Goal: Obtain resource: Obtain resource

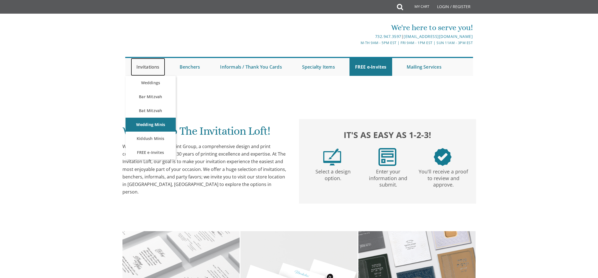
click at [150, 65] on link "Invitations" at bounding box center [148, 67] width 34 height 18
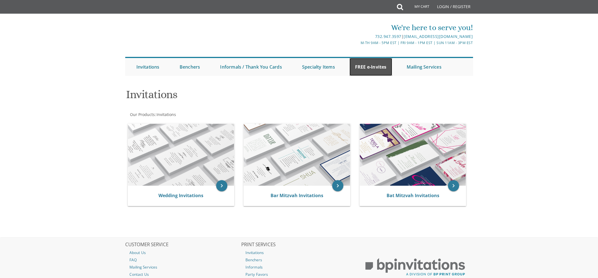
click at [364, 65] on link "FREE e-Invites" at bounding box center [371, 67] width 43 height 18
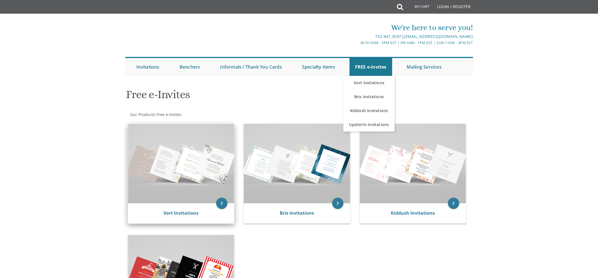
click at [181, 181] on img at bounding box center [181, 164] width 106 height 80
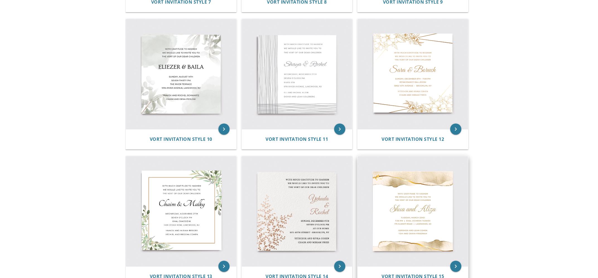
scroll to position [699, 0]
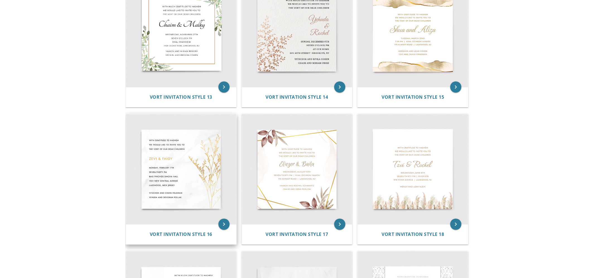
click at [182, 170] on img at bounding box center [181, 169] width 110 height 110
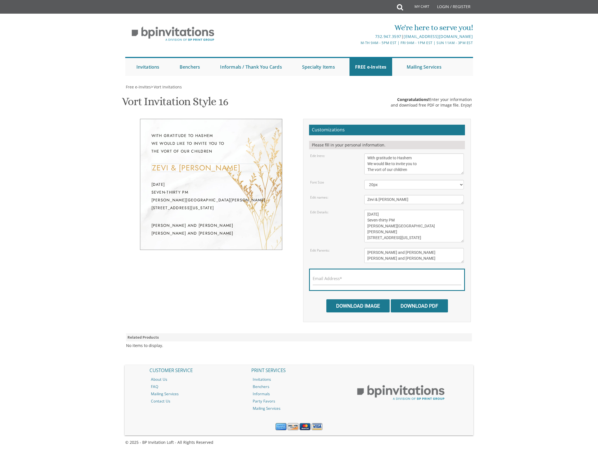
drag, startPoint x: 374, startPoint y: 200, endPoint x: 362, endPoint y: 199, distance: 12.9
click at [364, 199] on textarea "Zevi & Faigy" at bounding box center [414, 199] width 100 height 9
drag, startPoint x: 407, startPoint y: 198, endPoint x: 396, endPoint y: 199, distance: 10.9
click at [396, 199] on textarea "Zevi & Faigy" at bounding box center [414, 199] width 100 height 9
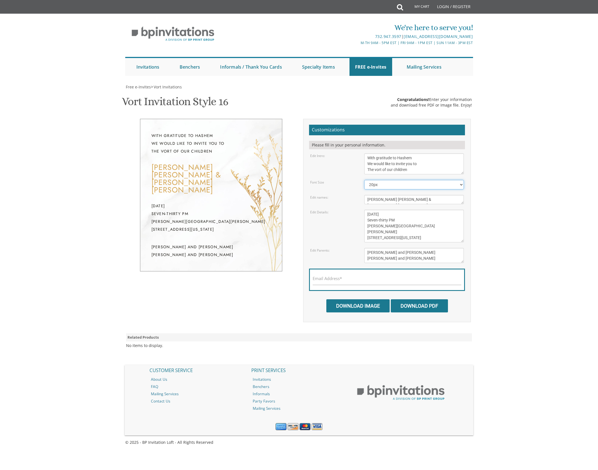
click at [364, 180] on select "20px 30px 40px 50px" at bounding box center [414, 184] width 100 height 9
click at [387, 184] on select "20px 30px 40px 50px" at bounding box center [414, 184] width 100 height 9
click at [392, 201] on textarea "Zevi & Faigy" at bounding box center [414, 199] width 100 height 9
click at [396, 199] on textarea "Zevi & Faigy" at bounding box center [414, 199] width 100 height 9
click at [393, 199] on textarea "Zevi & Faigy" at bounding box center [414, 199] width 100 height 9
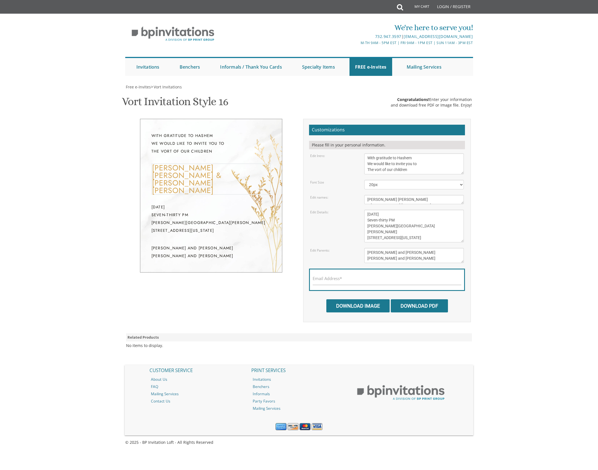
scroll to position [4, 0]
click at [364, 180] on select "20px 30px 40px 50px" at bounding box center [414, 184] width 100 height 9
click at [336, 168] on div "Edit Intro: With gratitude to Hashem We would like to invite you to The vort of…" at bounding box center [387, 163] width 162 height 21
click at [371, 201] on textarea "Zevi & Faigy" at bounding box center [414, 199] width 100 height 9
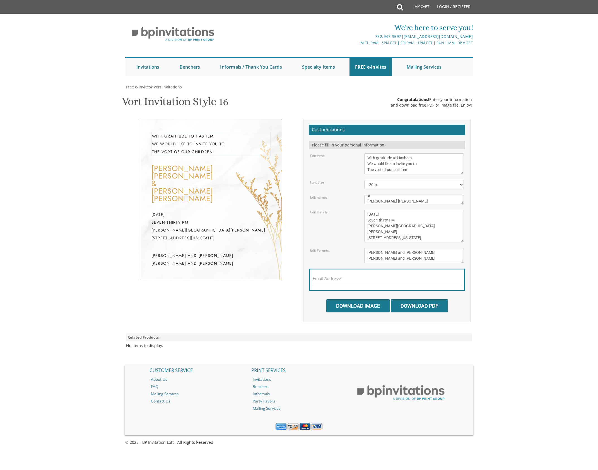
click at [413, 164] on textarea "With gratitude to Hashem We would like to invite you to The vort of our children" at bounding box center [414, 163] width 100 height 21
click at [374, 193] on form "Customizations Please fill in your personal information. Edit Intro: With grati…" at bounding box center [387, 219] width 156 height 188
click at [374, 197] on textarea "Zevi & Faigy" at bounding box center [414, 199] width 100 height 9
click at [371, 198] on textarea "Zevi & Faigy" at bounding box center [414, 199] width 100 height 9
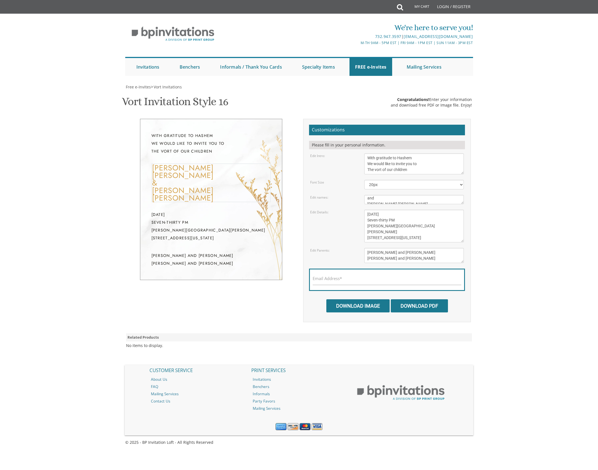
click at [388, 163] on textarea "With gratitude to Hashem We would like to invite you to The vort of our children" at bounding box center [414, 163] width 100 height 21
drag, startPoint x: 373, startPoint y: 198, endPoint x: 366, endPoint y: 197, distance: 7.5
click at [366, 197] on textarea "Zevi & Faigy" at bounding box center [414, 199] width 100 height 9
click at [364, 180] on select "20px 30px 40px 50px" at bounding box center [414, 184] width 100 height 9
drag, startPoint x: 373, startPoint y: 199, endPoint x: 368, endPoint y: 198, distance: 5.4
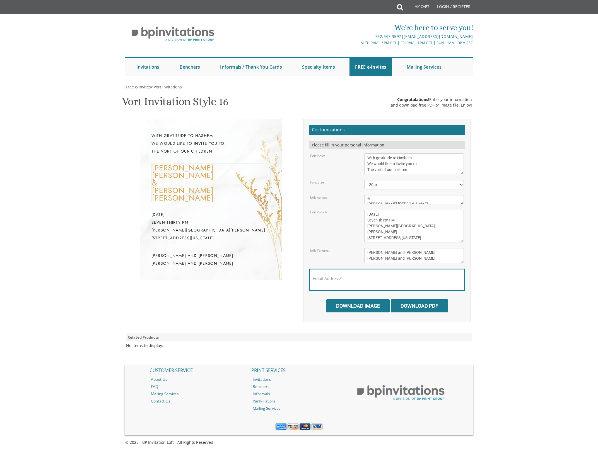
click at [368, 198] on textarea "Zevi & Faigy" at bounding box center [414, 199] width 100 height 9
click at [392, 179] on form "Customizations Please fill in your personal information. Edit Intro: With grati…" at bounding box center [387, 219] width 156 height 188
drag, startPoint x: 381, startPoint y: 198, endPoint x: 372, endPoint y: 198, distance: 9.2
click at [372, 198] on textarea "Zevi & Faigy" at bounding box center [414, 199] width 100 height 9
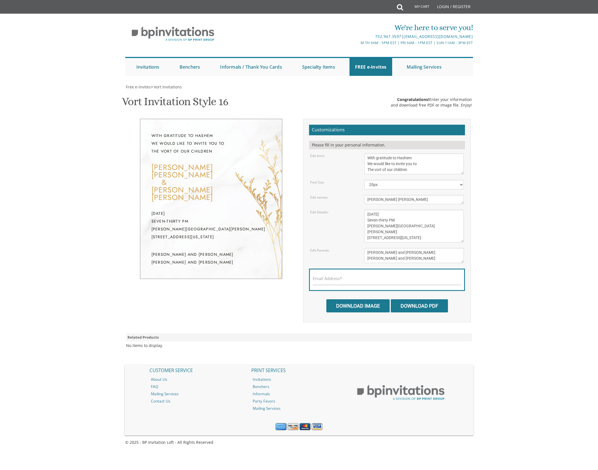
click at [395, 179] on form "Customizations Please fill in your personal information. Edit Intro: With grati…" at bounding box center [387, 219] width 156 height 188
click at [376, 200] on textarea "Zevi & Faigy" at bounding box center [414, 199] width 100 height 9
click at [395, 200] on textarea "Zevi & Faigy" at bounding box center [414, 199] width 100 height 9
click at [394, 179] on form "Customizations Please fill in your personal information. Edit Intro: With grati…" at bounding box center [387, 219] width 156 height 188
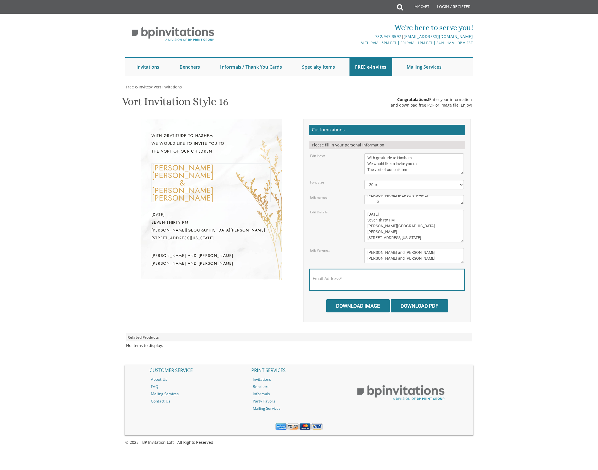
click at [387, 203] on textarea "Zevi & Faigy" at bounding box center [414, 199] width 100 height 9
click at [377, 203] on textarea "Zevi & Faigy" at bounding box center [414, 199] width 100 height 9
type textarea "Yaakov Dovid & Rivka Leah"
click at [387, 166] on textarea "With gratitude to Hashem We would like to invite you to The vort of our children" at bounding box center [414, 163] width 100 height 21
drag, startPoint x: 169, startPoint y: 198, endPoint x: 151, endPoint y: 198, distance: 17.6
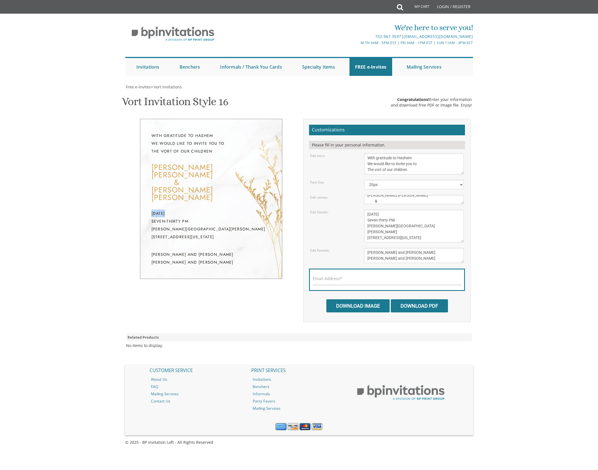
click at [151, 210] on div "Monday, February 7th Seven-thirty PM Bais Pinchos Simcha Hall 1951 New Central …" at bounding box center [210, 225] width 119 height 31
drag, startPoint x: 381, startPoint y: 214, endPoint x: 359, endPoint y: 214, distance: 22.3
click at [364, 214] on textarea "Monday, February 7th Seven-thirty PM Bais Pinchos Simcha Hall 1951 New Central …" at bounding box center [414, 226] width 100 height 33
drag, startPoint x: 400, startPoint y: 215, endPoint x: 385, endPoint y: 215, distance: 14.8
click at [385, 215] on textarea "Monday, February 7th Seven-thirty PM Bais Pinchos Simcha Hall 1951 New Central …" at bounding box center [414, 226] width 100 height 33
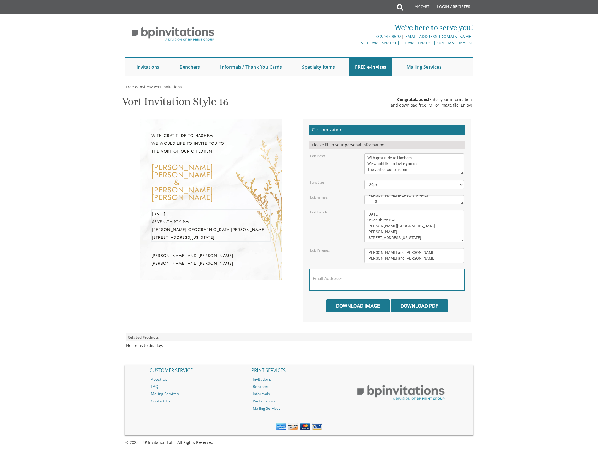
drag, startPoint x: 397, startPoint y: 226, endPoint x: 361, endPoint y: 227, distance: 35.7
click at [364, 227] on textarea "Monday, February 7th Seven-thirty PM Bais Pinchos Simcha Hall 1951 New Central …" at bounding box center [414, 226] width 100 height 33
drag, startPoint x: 418, startPoint y: 231, endPoint x: 362, endPoint y: 230, distance: 56.1
click at [364, 230] on textarea "Monday, February 7th Seven-thirty PM Bais Pinchos Simcha Hall 1951 New Central …" at bounding box center [414, 226] width 100 height 33
type textarea "[DATE] Seven-thirty PM [GEOGRAPHIC_DATA][PERSON_NAME] [STREET_ADDRESS][US_STATE]"
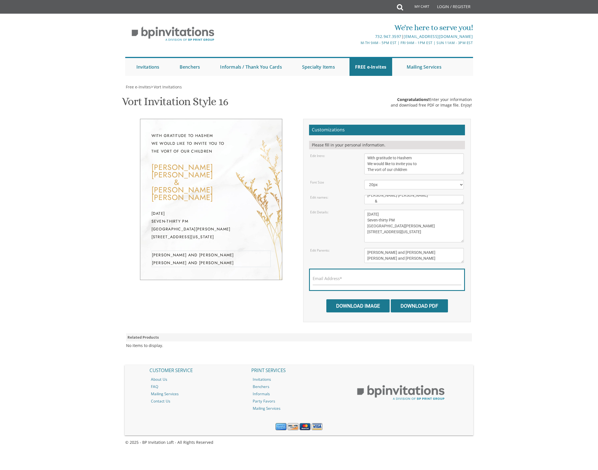
drag, startPoint x: 417, startPoint y: 259, endPoint x: 361, endPoint y: 261, distance: 56.7
click at [364, 261] on textarea "Yitzchok and Chaya Feldman Yehuda and Devorah Pollak" at bounding box center [414, 255] width 100 height 15
drag, startPoint x: 422, startPoint y: 252, endPoint x: 402, endPoint y: 252, distance: 19.5
click at [402, 252] on textarea "Yitzchok and Chaya Feldman Yehuda and Devorah Pollak" at bounding box center [414, 255] width 100 height 15
drag, startPoint x: 402, startPoint y: 252, endPoint x: 349, endPoint y: 251, distance: 53.3
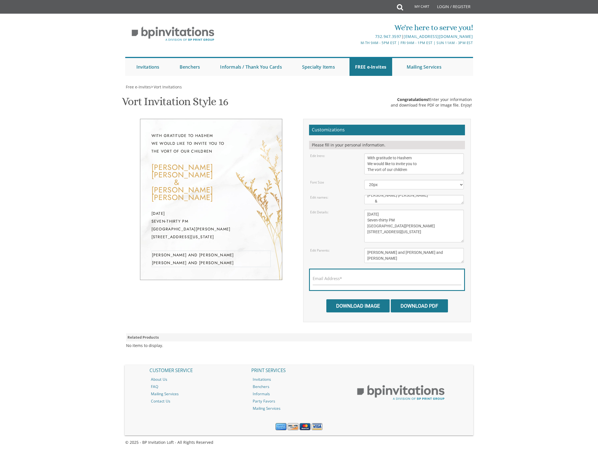
click at [364, 251] on textarea "Yitzchok and Chaya Feldman Yehuda and Devorah Pollak" at bounding box center [414, 255] width 100 height 15
type textarea "Blumenthal Ely and Miriam Karp"
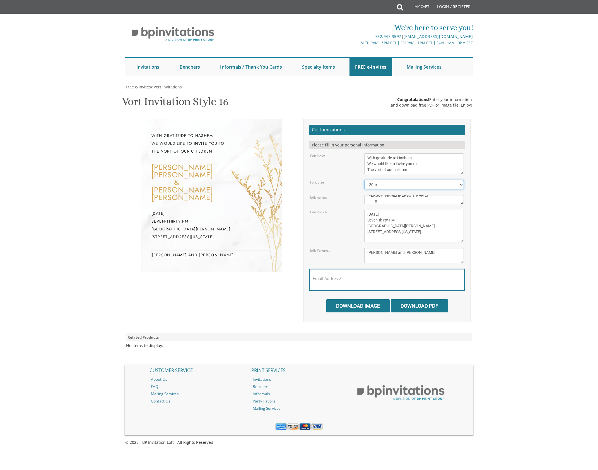
click at [364, 180] on select "20px 30px 40px 50px" at bounding box center [414, 184] width 100 height 9
click at [338, 176] on form "Customizations Please fill in your personal information. Edit Intro: With grati…" at bounding box center [387, 219] width 156 height 188
click at [379, 202] on textarea "Zevi & Faigy" at bounding box center [414, 199] width 100 height 9
click at [364, 180] on select "20px 30px 40px 50px" at bounding box center [414, 184] width 100 height 9
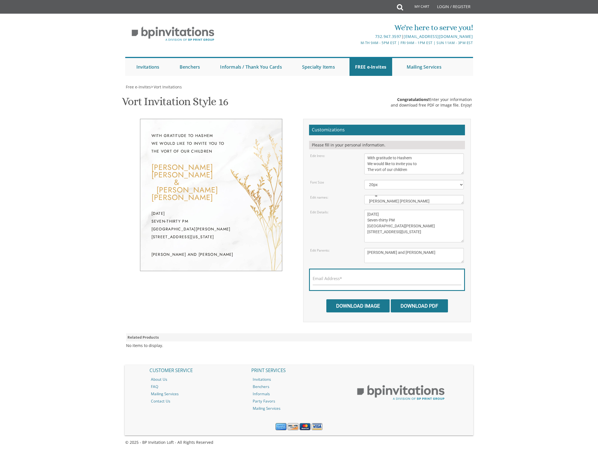
click at [348, 183] on div "Font Size" at bounding box center [333, 182] width 54 height 5
click at [369, 199] on textarea "Zevi & Faigy" at bounding box center [414, 199] width 100 height 9
click at [364, 180] on select "20px 30px 40px 50px" at bounding box center [414, 184] width 100 height 9
click at [523, 131] on body "My Cart Total: View Cart Item(s) Submit My Cart Total: View Cart Item(s) Login …" at bounding box center [299, 235] width 598 height 470
click at [364, 180] on select "20px 30px 40px 50px" at bounding box center [414, 184] width 100 height 9
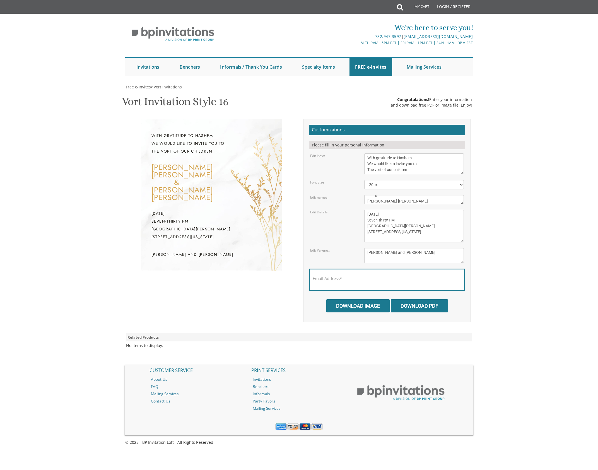
click at [342, 170] on div "Edit Intro: With gratitude to Hashem We would like to invite you to The vort of…" at bounding box center [387, 163] width 162 height 21
click at [377, 200] on textarea "Zevi & Faigy" at bounding box center [414, 199] width 100 height 9
click at [409, 192] on form "Customizations Please fill in your personal information. Edit Intro: With grati…" at bounding box center [387, 219] width 156 height 188
click at [378, 201] on textarea "Zevi & Faigy" at bounding box center [414, 199] width 100 height 9
click at [366, 201] on textarea "Zevi & Faigy" at bounding box center [414, 199] width 100 height 9
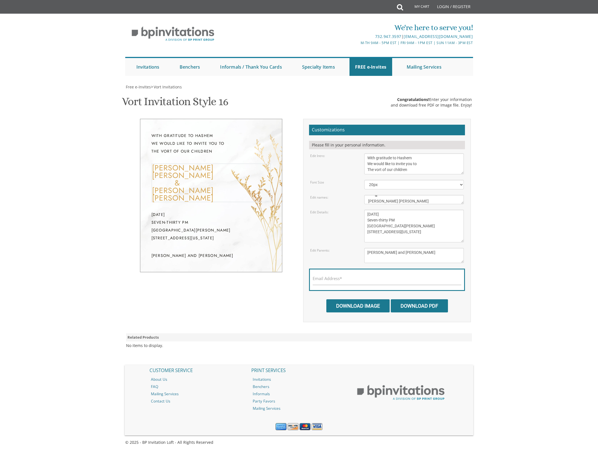
type textarea "Yaakov Dovid & Rivka Leah"
click at [396, 166] on textarea "With gratitude to Hashem We would like to invite you to The vort of our children" at bounding box center [414, 163] width 100 height 21
click at [226, 144] on div "With gratitude to Hashem We would like to invite you to The vort of our children" at bounding box center [210, 144] width 119 height 25
drag, startPoint x: 368, startPoint y: 72, endPoint x: 372, endPoint y: 73, distance: 3.5
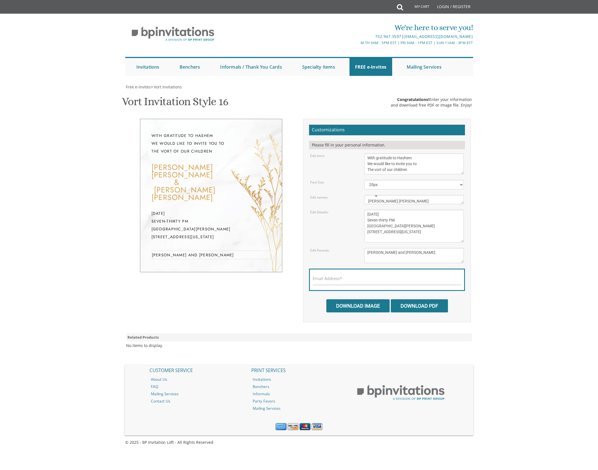
click at [369, 248] on textarea "Yitzchok and Chaya Feldman Yehuda and Devorah Pollak" at bounding box center [414, 255] width 100 height 15
click at [368, 248] on textarea "Yitzchok and Chaya Feldman Yehuda and Devorah Pollak" at bounding box center [414, 255] width 100 height 15
click at [428, 248] on textarea "Yitzchok and Chaya Feldman Yehuda and Devorah Pollak" at bounding box center [414, 255] width 100 height 15
type textarea "Avi and [PERSON_NAME] and [PERSON_NAME]"
click at [417, 210] on textarea "Monday, February 7th Seven-thirty PM Bais Pinchos Simcha Hall 1951 New Central …" at bounding box center [414, 226] width 100 height 33
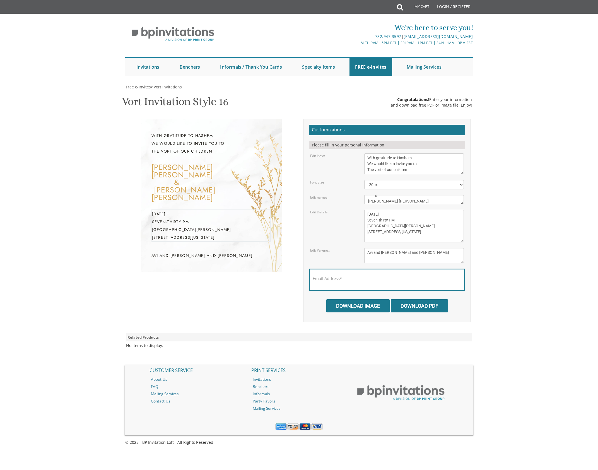
scroll to position [54, 0]
click at [430, 299] on input "Download PDF" at bounding box center [419, 305] width 57 height 13
click at [355, 299] on input "Download Image" at bounding box center [357, 305] width 63 height 13
click at [347, 269] on div "Email Address*" at bounding box center [387, 280] width 156 height 22
click at [347, 278] on input "Email Address*" at bounding box center [387, 281] width 149 height 7
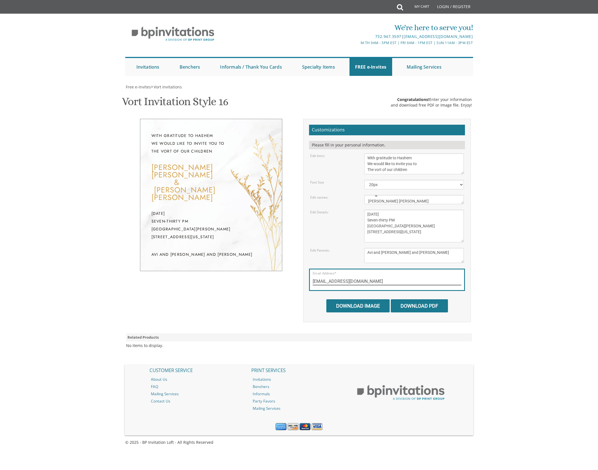
type input "[EMAIL_ADDRESS][DOMAIN_NAME]"
click at [418, 299] on input "Download PDF" at bounding box center [419, 305] width 57 height 13
click at [366, 299] on input "Download Image" at bounding box center [357, 305] width 63 height 13
click at [354, 299] on input "Download Image" at bounding box center [357, 305] width 63 height 13
click at [356, 299] on input "Download Image" at bounding box center [357, 305] width 63 height 13
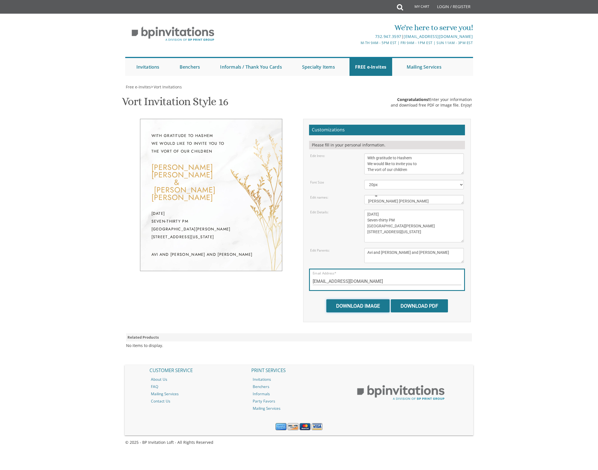
click at [356, 299] on input "Download Image" at bounding box center [357, 305] width 63 height 13
click at [373, 269] on div "Email Address* chayaskarpie@gmail.com" at bounding box center [387, 280] width 156 height 22
drag, startPoint x: 368, startPoint y: 214, endPoint x: 411, endPoint y: 243, distance: 51.8
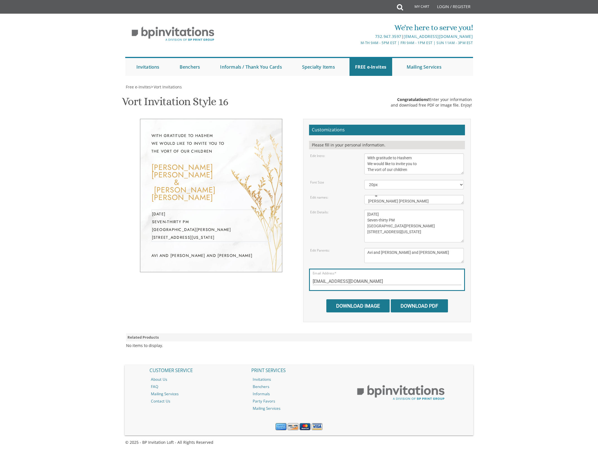
click at [412, 242] on textarea "Monday, February 7th Seven-thirty PM Bais Pinchos Simcha Hall 1951 New Central …" at bounding box center [414, 226] width 100 height 33
drag, startPoint x: 415, startPoint y: 261, endPoint x: 350, endPoint y: 248, distance: 66.3
click at [364, 248] on textarea "Yitzchok and Chaya Feldman Yehuda and Devorah Pollak" at bounding box center [414, 255] width 100 height 15
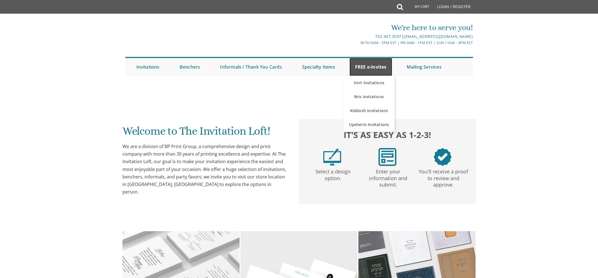
click at [376, 64] on link "FREE e-Invites" at bounding box center [371, 67] width 43 height 18
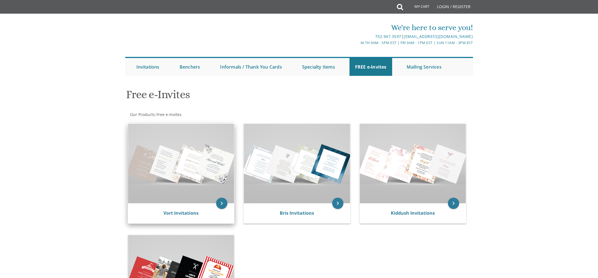
click at [185, 184] on img at bounding box center [181, 164] width 106 height 80
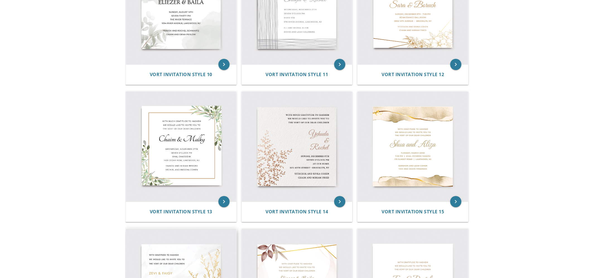
scroll to position [520, 0]
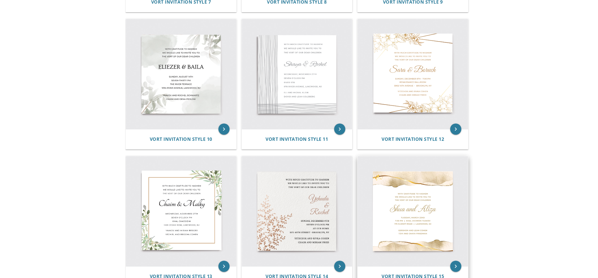
click at [426, 211] on img at bounding box center [413, 211] width 110 height 110
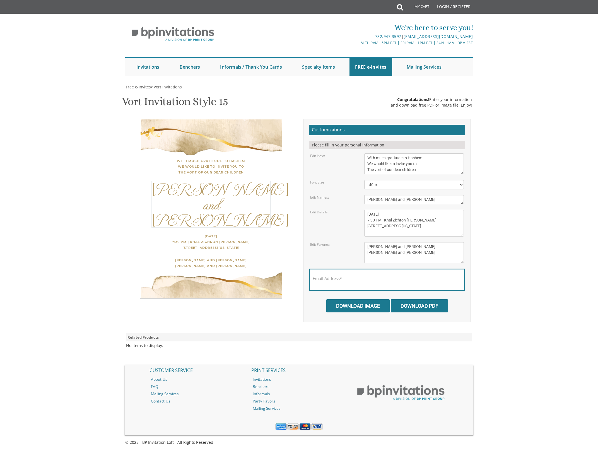
drag, startPoint x: 376, startPoint y: 199, endPoint x: 360, endPoint y: 199, distance: 16.2
click at [364, 199] on textarea "[PERSON_NAME] and [PERSON_NAME]" at bounding box center [414, 199] width 100 height 9
drag, startPoint x: 409, startPoint y: 200, endPoint x: 400, endPoint y: 200, distance: 8.9
click at [400, 200] on textarea "[PERSON_NAME] and [PERSON_NAME]" at bounding box center [414, 199] width 100 height 9
click at [364, 180] on select "40px 50px 60px" at bounding box center [414, 184] width 100 height 9
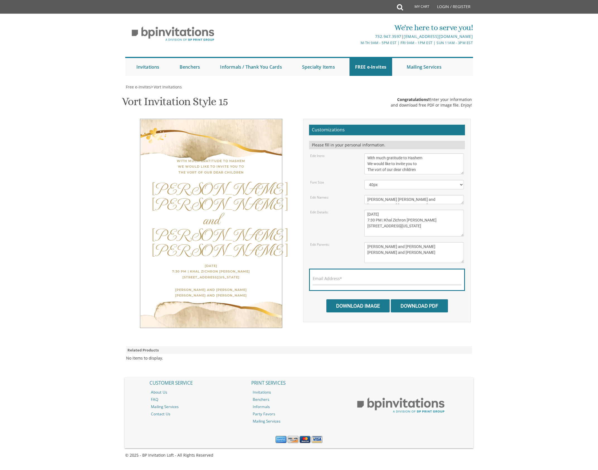
click at [355, 193] on form "Customizations Please fill in your personal information. Edit Intro: With much …" at bounding box center [387, 219] width 156 height 188
click at [391, 198] on textarea "[PERSON_NAME] and [PERSON_NAME]" at bounding box center [414, 199] width 100 height 9
type textarea "[PERSON_NAME] [PERSON_NAME] and [PERSON_NAME] [PERSON_NAME]"
click at [256, 168] on div "With much gratitude to Hashem We would like to invite you to The vort of our de…" at bounding box center [210, 166] width 119 height 17
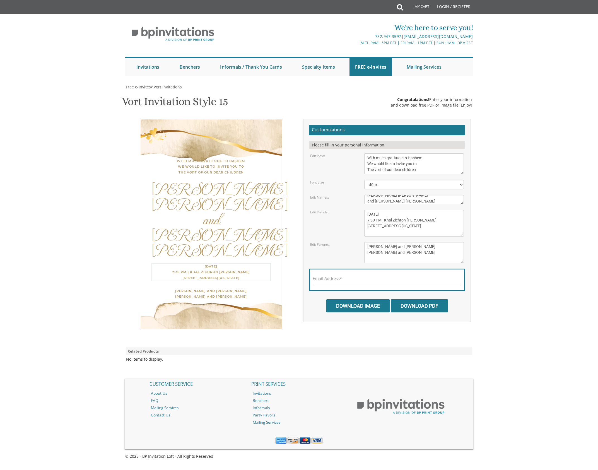
drag, startPoint x: 405, startPoint y: 233, endPoint x: 349, endPoint y: 203, distance: 63.5
click at [364, 210] on textarea "[DATE] 7:30 PM | Khal Zichron [PERSON_NAME] [STREET_ADDRESS][US_STATE]" at bounding box center [414, 223] width 100 height 27
paste textarea "[DATE] Seven-thirty PM [GEOGRAPHIC_DATA][PERSON_NAME] [STREET_ADDRESS]"
type textarea "[DATE] Seven-thirty PM [GEOGRAPHIC_DATA][PERSON_NAME] [STREET_ADDRESS][US_STATE]"
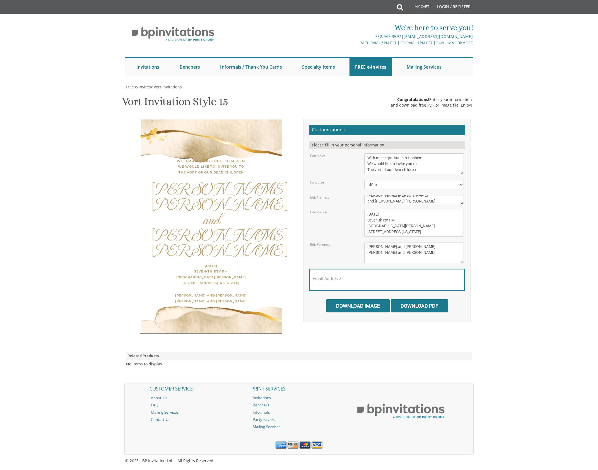
click at [257, 182] on div "[PERSON_NAME] [PERSON_NAME] and [PERSON_NAME] [PERSON_NAME]" at bounding box center [210, 219] width 119 height 77
drag, startPoint x: 326, startPoint y: 58, endPoint x: 313, endPoint y: 56, distance: 13.5
click at [364, 242] on textarea "[PERSON_NAME] and [PERSON_NAME] [PERSON_NAME] and [PERSON_NAME]" at bounding box center [414, 252] width 100 height 21
paste textarea "Avi and [PERSON_NAME] and [PERSON_NAME]"
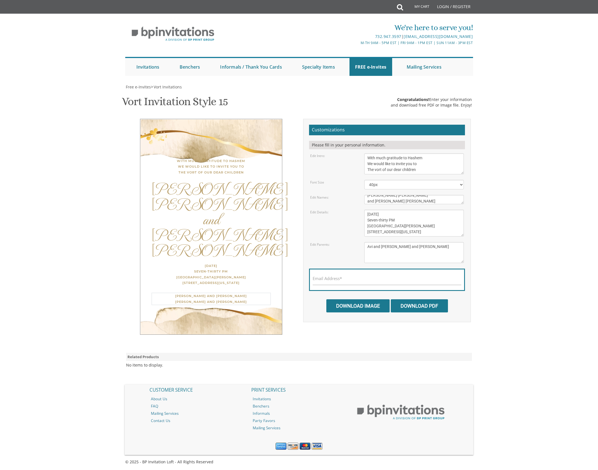
type textarea "Avi and [PERSON_NAME] and [PERSON_NAME]"
click at [256, 263] on div "[DATE] Seven-thirty PM [GEOGRAPHIC_DATA][PERSON_NAME] [STREET_ADDRESS][US_STATE]" at bounding box center [210, 274] width 119 height 23
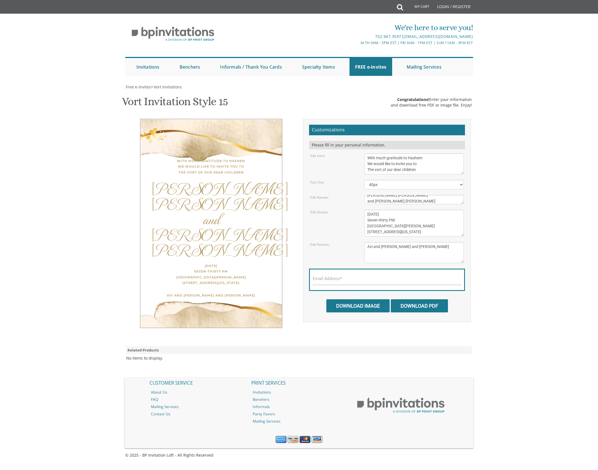
scroll to position [0, 0]
click at [375, 202] on textarea "[PERSON_NAME] and [PERSON_NAME]" at bounding box center [414, 199] width 100 height 9
drag, startPoint x: 374, startPoint y: 202, endPoint x: 365, endPoint y: 201, distance: 9.3
click at [365, 201] on textarea "[PERSON_NAME] and [PERSON_NAME]" at bounding box center [414, 199] width 100 height 9
click at [412, 199] on textarea "[PERSON_NAME] and [PERSON_NAME]" at bounding box center [414, 199] width 100 height 9
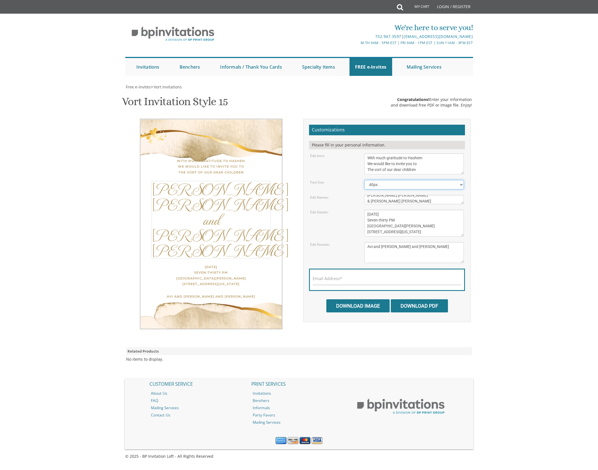
click at [364, 180] on select "40px 50px 60px" at bounding box center [414, 184] width 100 height 9
click at [385, 186] on select "40px 50px 60px" at bounding box center [414, 184] width 100 height 9
click at [372, 201] on textarea "[PERSON_NAME] and [PERSON_NAME]" at bounding box center [414, 199] width 100 height 9
click at [209, 181] on div "[PERSON_NAME] [PERSON_NAME] & [PERSON_NAME] [PERSON_NAME]" at bounding box center [210, 220] width 119 height 78
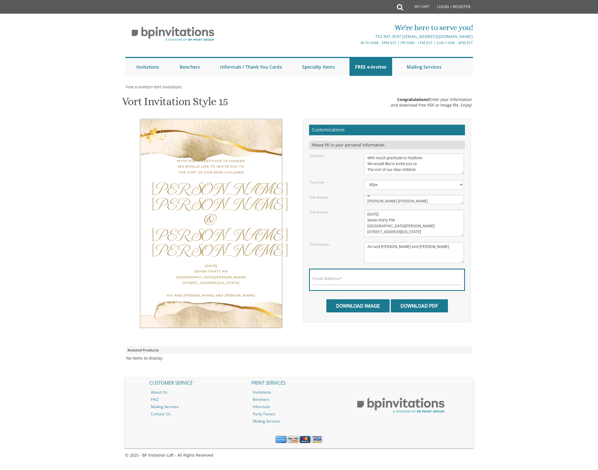
scroll to position [179, 0]
drag, startPoint x: 374, startPoint y: 16, endPoint x: 366, endPoint y: 16, distance: 8.1
click at [366, 195] on textarea "[PERSON_NAME] and [PERSON_NAME]" at bounding box center [414, 199] width 100 height 9
type textarea "[PERSON_NAME] [PERSON_NAME] and [PERSON_NAME] [PERSON_NAME]"
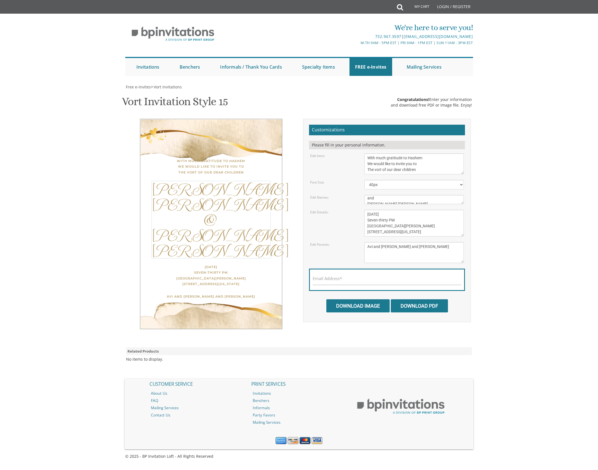
click at [398, 210] on textarea "[DATE] 7:30 PM | Khal Zichron [PERSON_NAME] [STREET_ADDRESS][US_STATE]" at bounding box center [414, 223] width 100 height 27
click at [337, 276] on label "Email Address*" at bounding box center [327, 279] width 29 height 6
click at [337, 278] on input "Email Address*" at bounding box center [387, 281] width 149 height 7
type input "[EMAIL_ADDRESS][DOMAIN_NAME]"
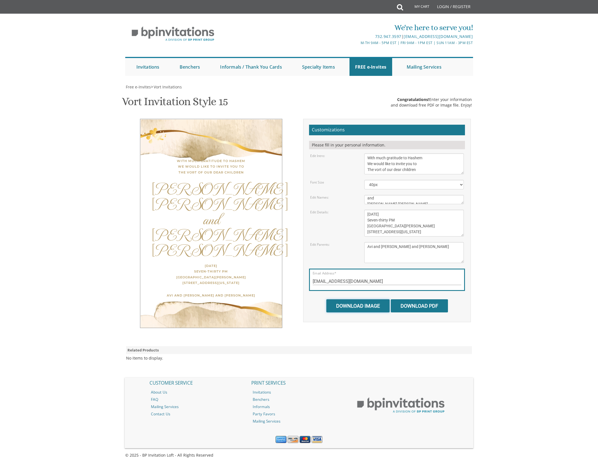
click at [351, 299] on input "Download Image" at bounding box center [357, 305] width 63 height 13
click at [316, 210] on div "Edit Details: [DATE] 7:30 PM | Khal Zichron [PERSON_NAME] [STREET_ADDRESS][US_S…" at bounding box center [387, 223] width 162 height 27
click at [368, 210] on textarea "[DATE] 7:30 PM | Khal Zichron [PERSON_NAME] [STREET_ADDRESS][US_STATE]" at bounding box center [414, 223] width 100 height 27
click at [359, 242] on div "Edit Parents: [PERSON_NAME] and [PERSON_NAME] [PERSON_NAME] and [PERSON_NAME]" at bounding box center [387, 252] width 162 height 21
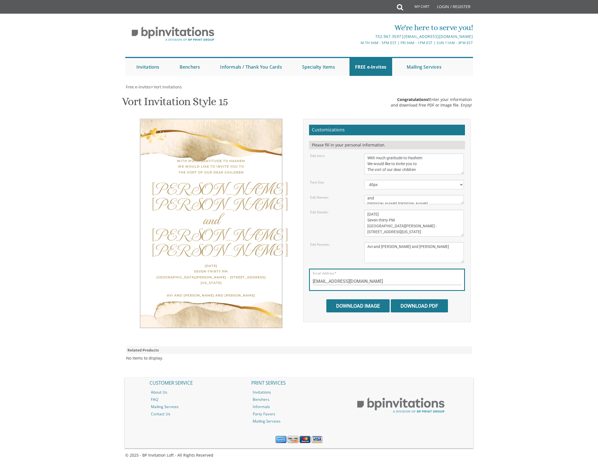
scroll to position [179, 0]
drag, startPoint x: 411, startPoint y: 53, endPoint x: 338, endPoint y: 50, distance: 72.6
click at [364, 210] on textarea "[DATE] 7:30 PM | Khal Zichron [PERSON_NAME] [STREET_ADDRESS][US_STATE]" at bounding box center [414, 223] width 100 height 27
type textarea "[DATE] Seven-thirty PM [GEOGRAPHIC_DATA][PERSON_NAME] - [STREET_ADDRESS]"
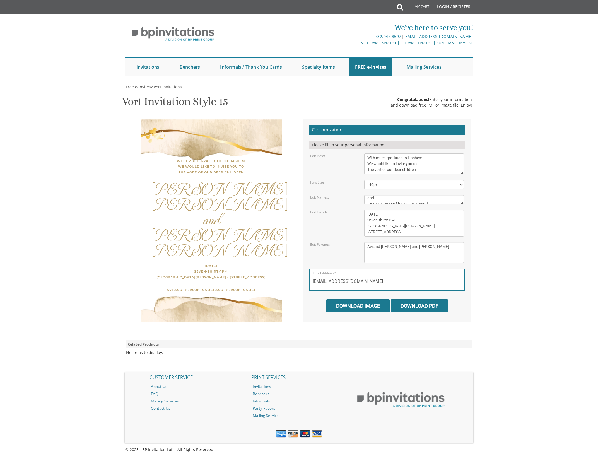
click at [252, 181] on div "[PERSON_NAME] [PERSON_NAME] and [PERSON_NAME] [PERSON_NAME]" at bounding box center [210, 219] width 119 height 77
click at [352, 299] on input "Download Image" at bounding box center [357, 305] width 63 height 13
